Goal: Task Accomplishment & Management: Use online tool/utility

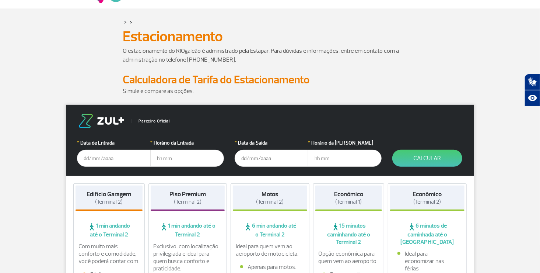
scroll to position [74, 0]
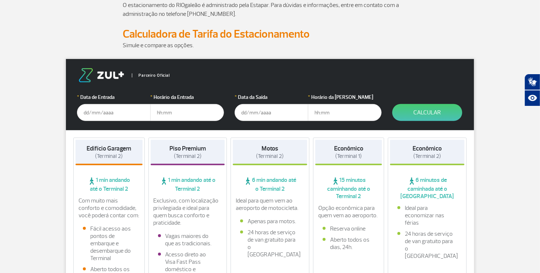
click at [102, 113] on input "text" at bounding box center [114, 112] width 74 height 17
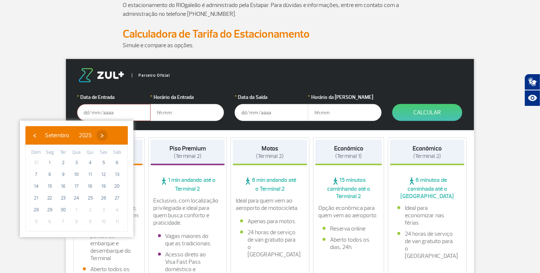
click at [108, 137] on span "›" at bounding box center [102, 135] width 11 height 11
click at [80, 210] on span "26" at bounding box center [77, 210] width 12 height 12
type input "26/11/2025"
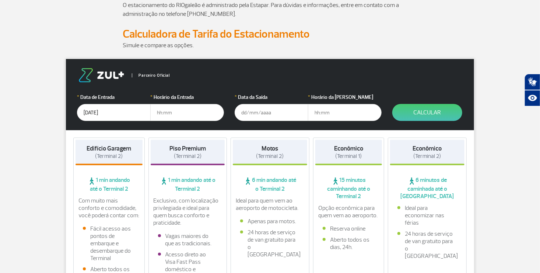
click at [167, 113] on input "text" at bounding box center [187, 112] width 74 height 17
type input "11:00"
click at [253, 112] on input "text" at bounding box center [272, 112] width 74 height 17
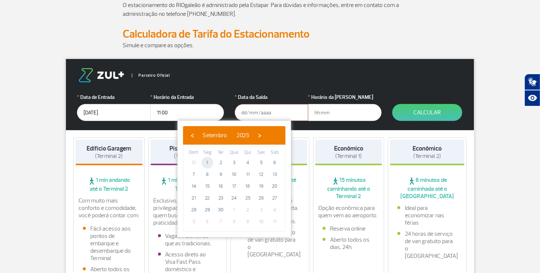
click at [211, 162] on span "1" at bounding box center [208, 163] width 12 height 12
type input "01/09/2025"
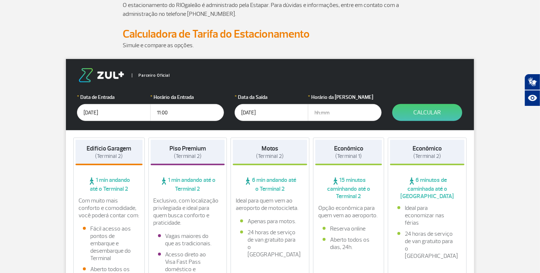
click at [317, 113] on input "text" at bounding box center [345, 112] width 74 height 17
type input "17:00"
click at [431, 115] on button "Calcular" at bounding box center [427, 112] width 70 height 17
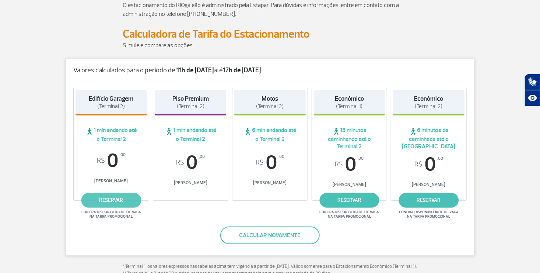
click at [115, 201] on link "reservar" at bounding box center [111, 200] width 60 height 15
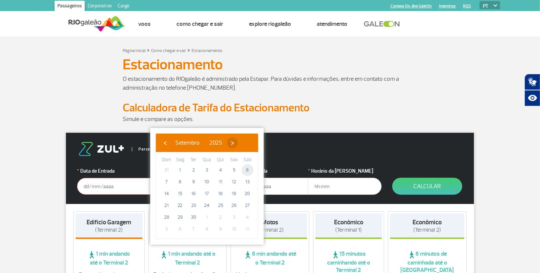
click at [238, 143] on span "›" at bounding box center [232, 142] width 11 height 11
click at [234, 143] on span "›" at bounding box center [228, 142] width 11 height 11
click at [207, 218] on span "26" at bounding box center [207, 217] width 12 height 12
type input "26/11/2025"
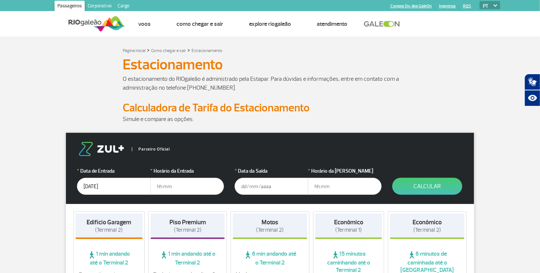
click at [165, 187] on input "text" at bounding box center [187, 186] width 74 height 17
type input "11:00"
click at [242, 188] on input "text" at bounding box center [272, 186] width 74 height 17
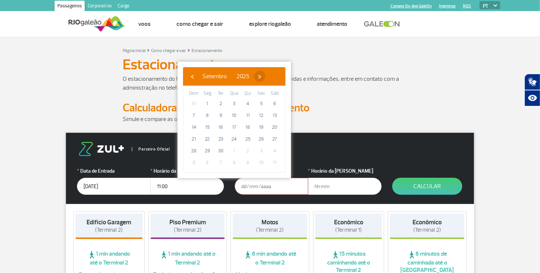
click at [265, 78] on span "›" at bounding box center [259, 76] width 11 height 11
click at [261, 78] on span "›" at bounding box center [255, 76] width 11 height 11
click at [266, 78] on span "›" at bounding box center [260, 76] width 11 height 11
click at [207, 104] on span "1" at bounding box center [208, 104] width 12 height 12
type input "01/12/2025"
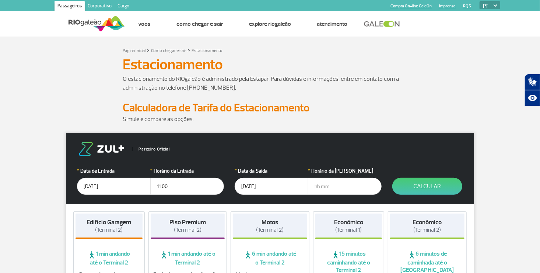
click at [322, 184] on input "text" at bounding box center [345, 186] width 74 height 17
type input "17:00"
click at [423, 186] on button "Calcular" at bounding box center [427, 186] width 70 height 17
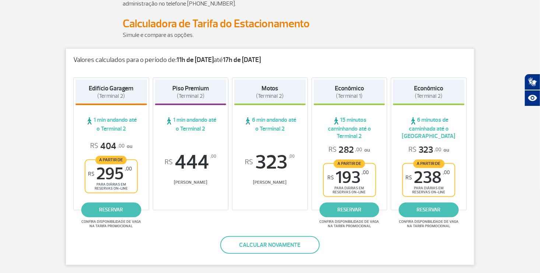
scroll to position [74, 0]
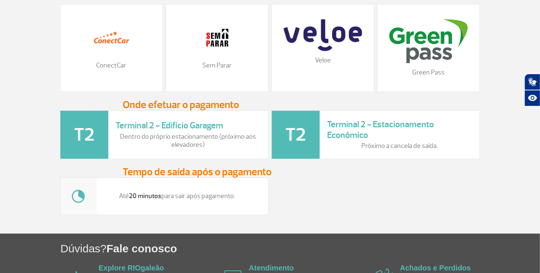
scroll to position [894, 0]
